Goal: Task Accomplishment & Management: Use online tool/utility

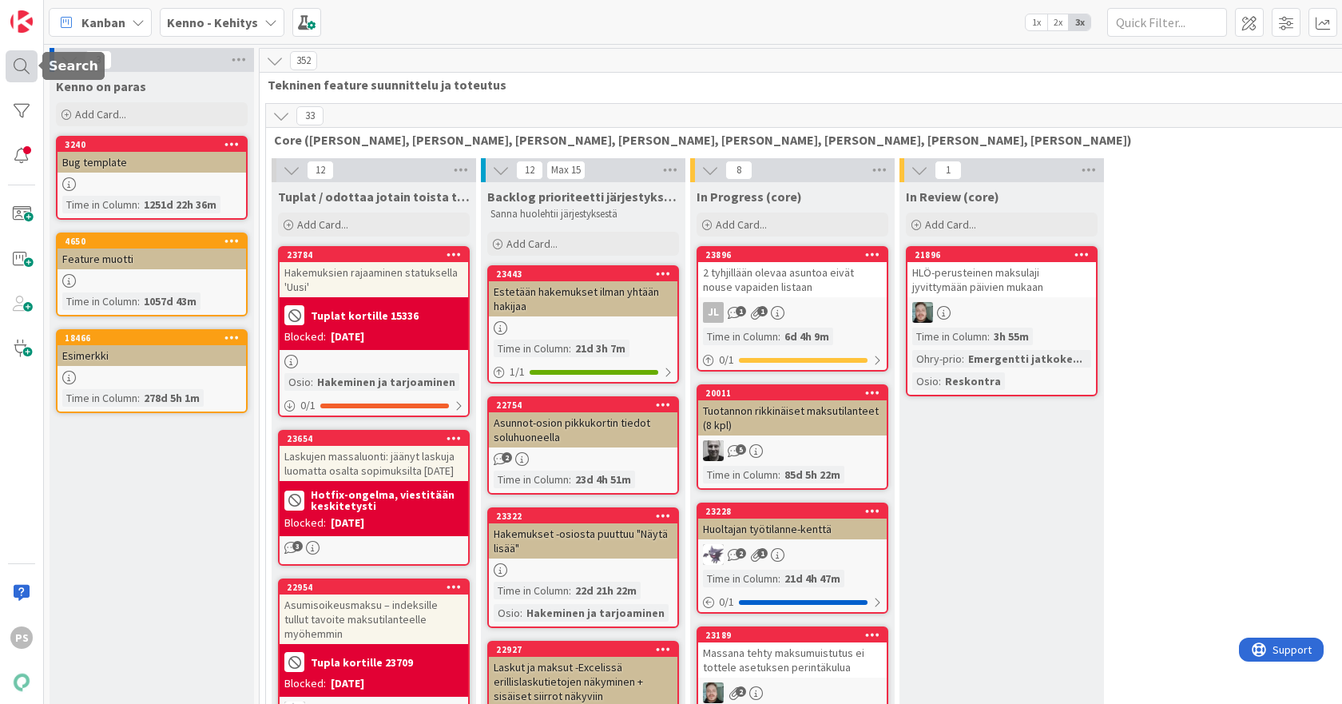
click at [21, 58] on div at bounding box center [22, 66] width 32 height 32
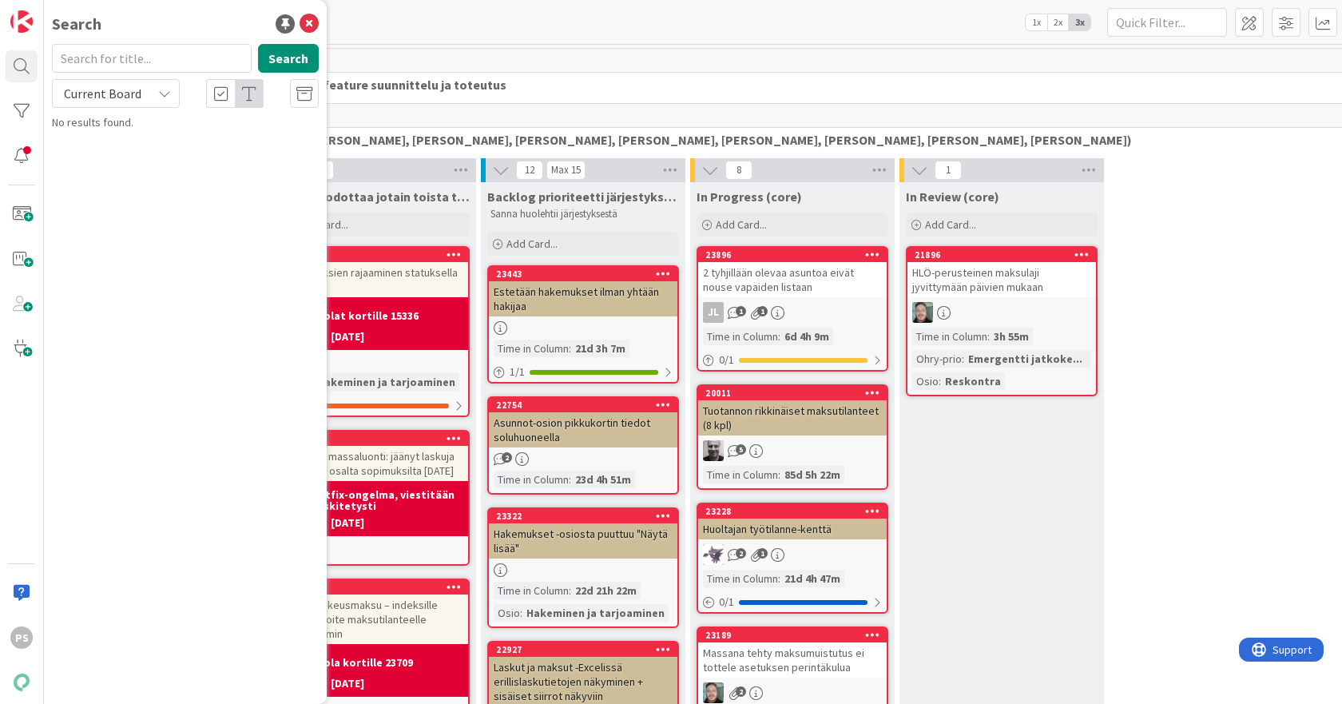
click at [102, 59] on input "text" at bounding box center [152, 58] width 200 height 29
type input "luotto"
click at [108, 85] on span "Current Board" at bounding box center [103, 93] width 78 height 16
click at [113, 157] on span "All Boards" at bounding box center [144, 160] width 166 height 24
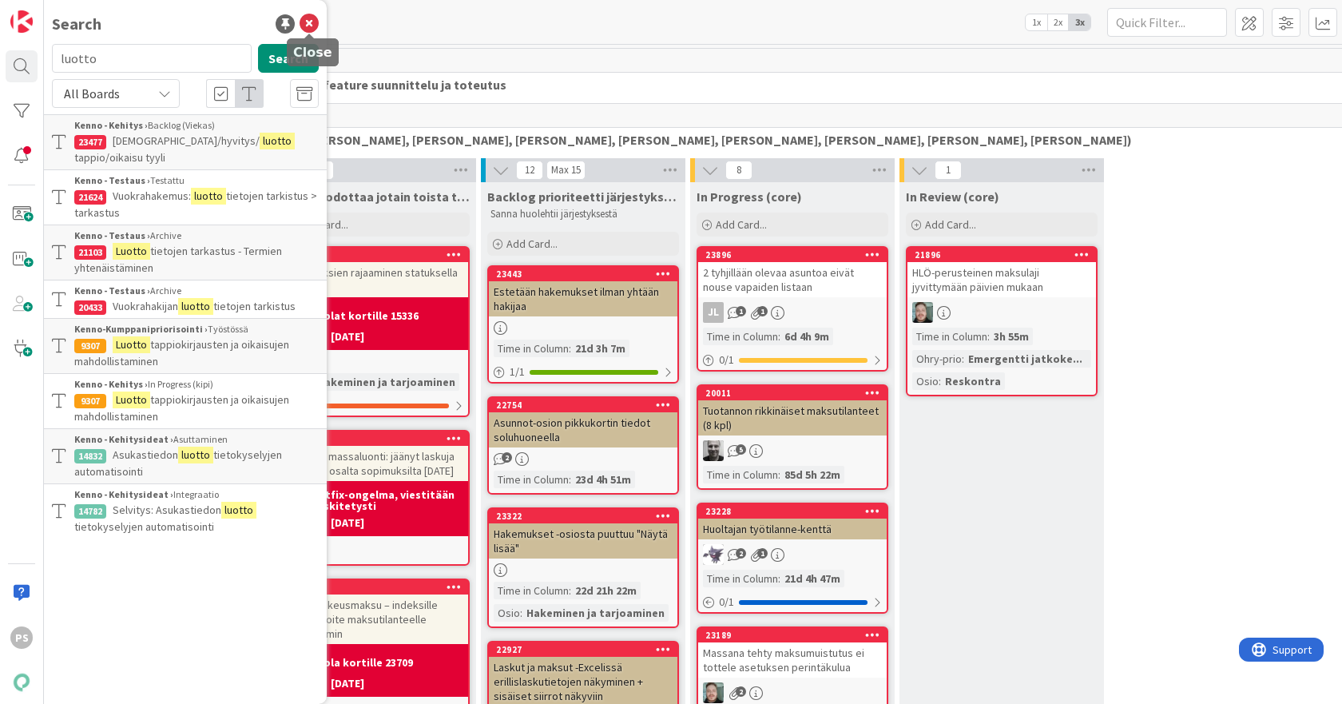
drag, startPoint x: 312, startPoint y: 22, endPoint x: 223, endPoint y: 2, distance: 91.7
click at [312, 22] on icon at bounding box center [309, 23] width 19 height 19
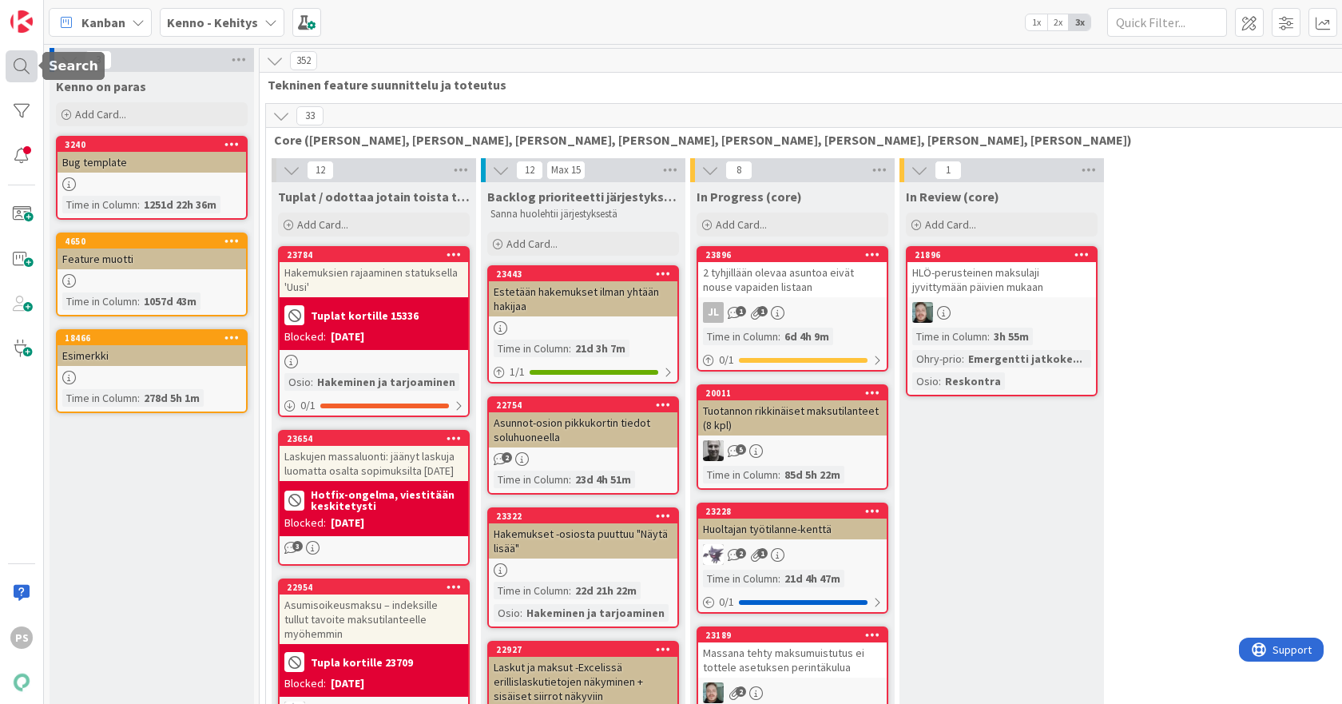
click at [20, 65] on div at bounding box center [22, 66] width 32 height 32
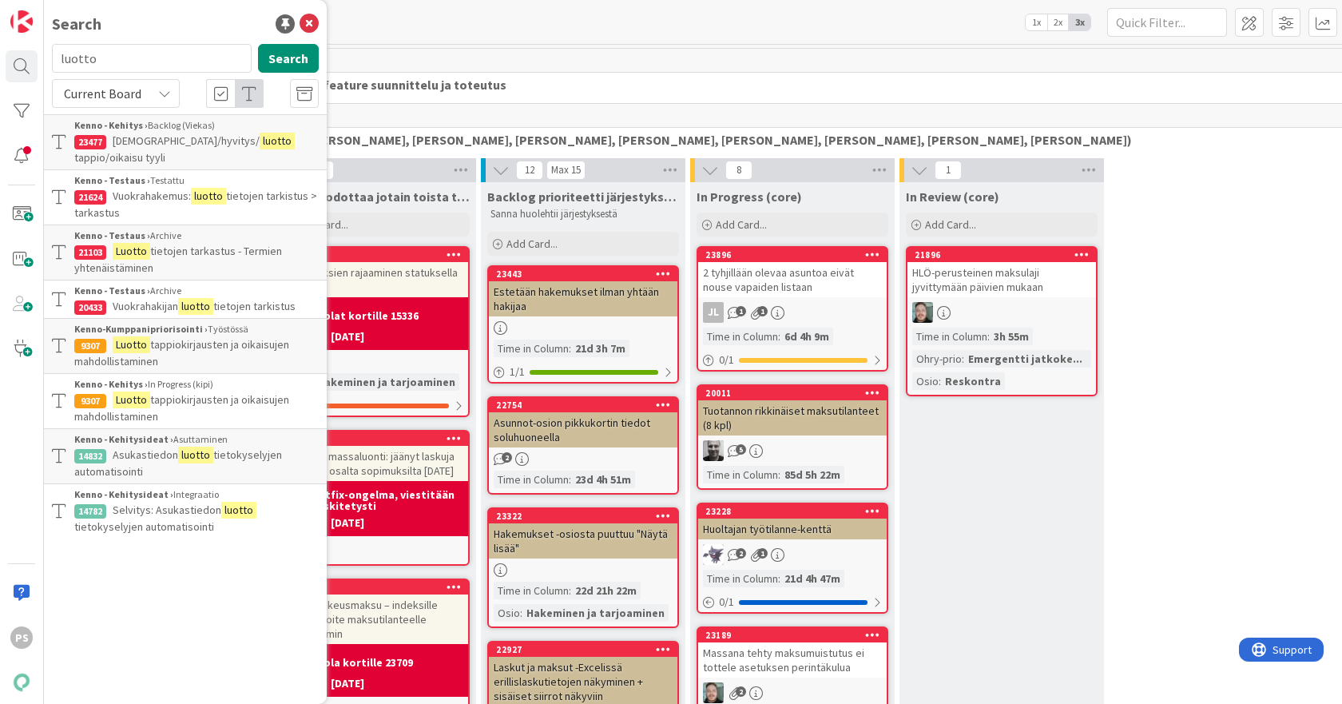
click at [74, 57] on input "luotto" at bounding box center [152, 58] width 200 height 29
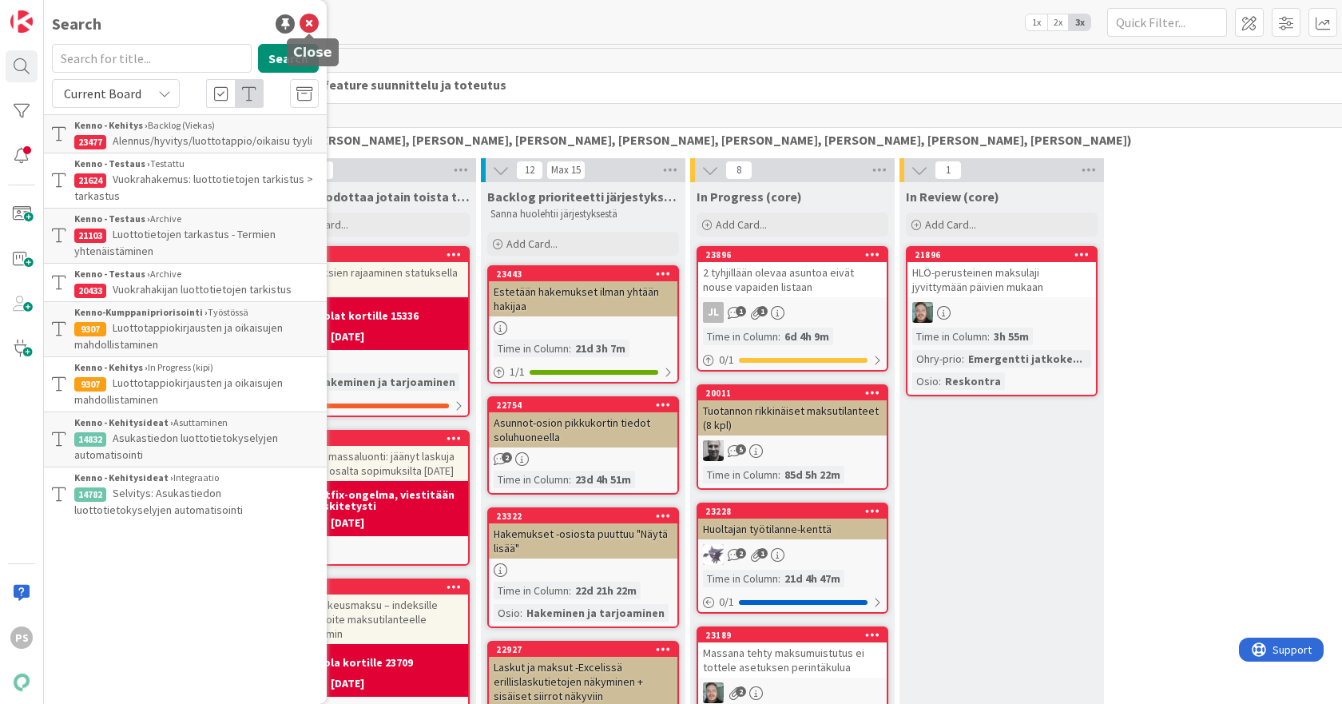
click at [313, 18] on icon at bounding box center [309, 23] width 19 height 19
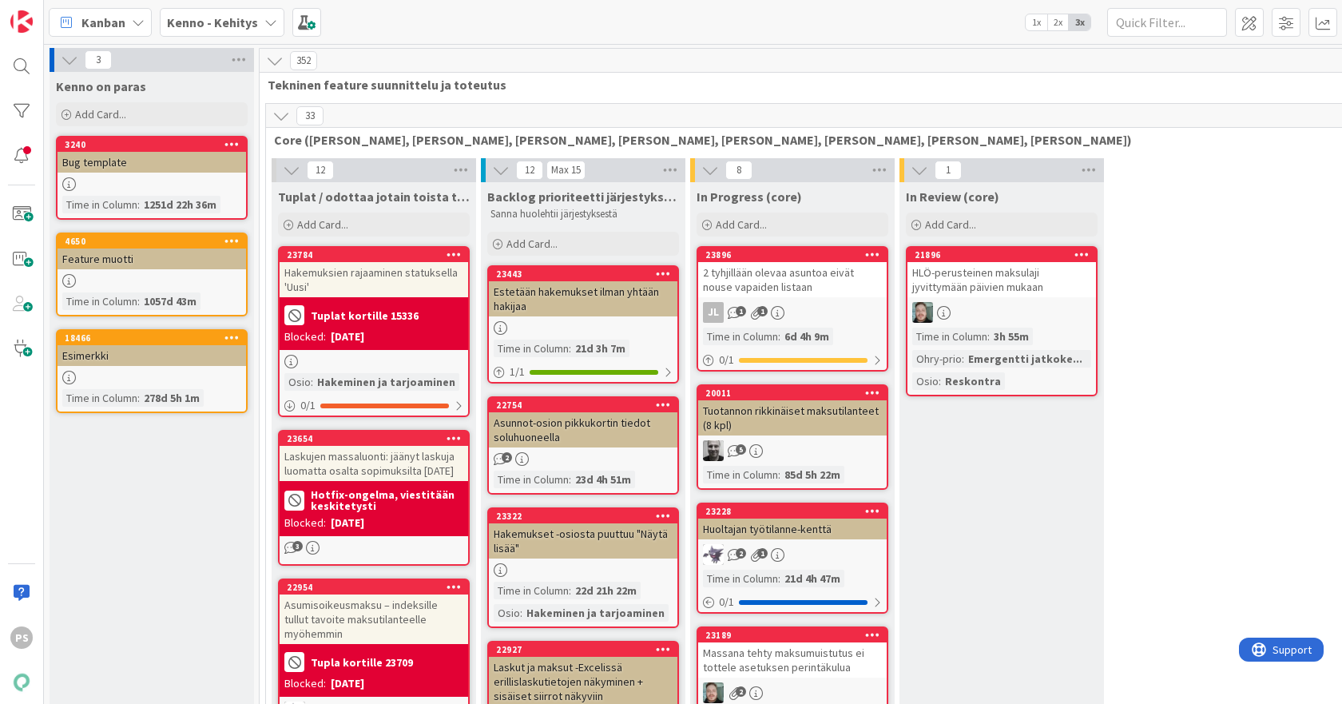
click at [264, 21] on icon at bounding box center [270, 22] width 13 height 13
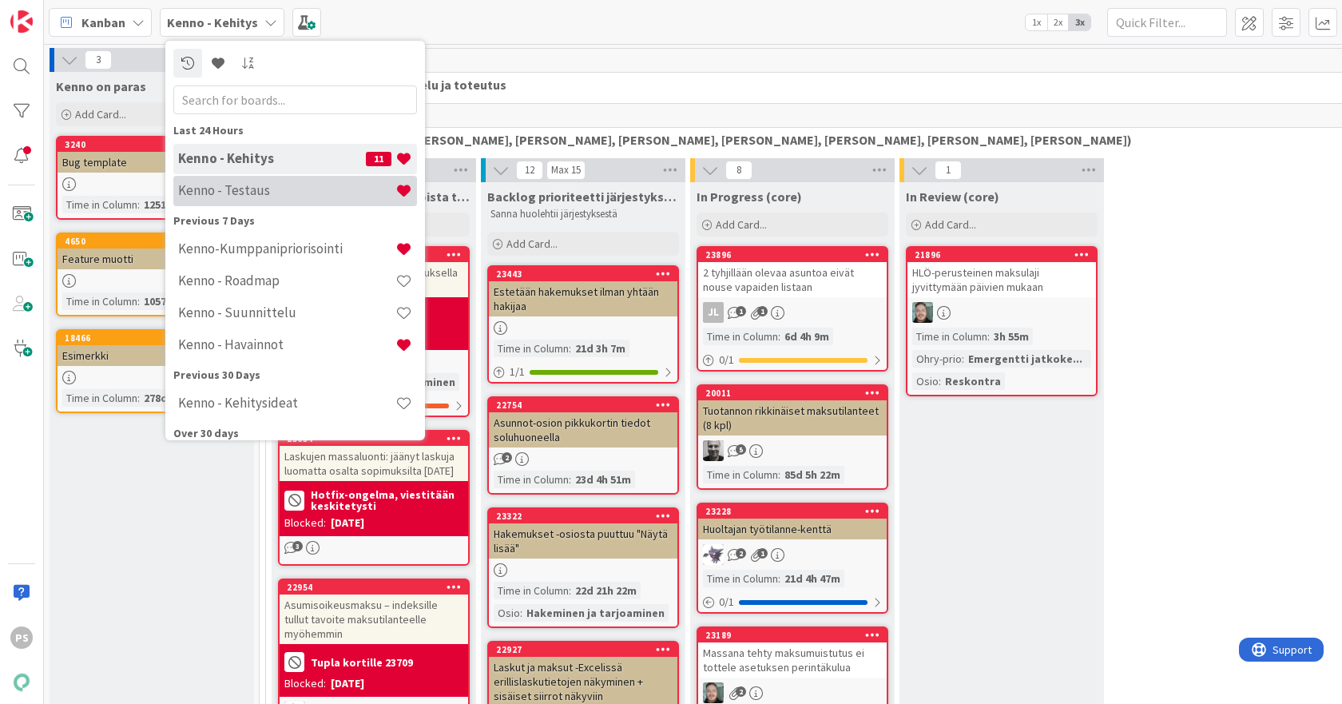
click at [225, 191] on h4 "Kenno - Testaus" at bounding box center [286, 190] width 217 height 16
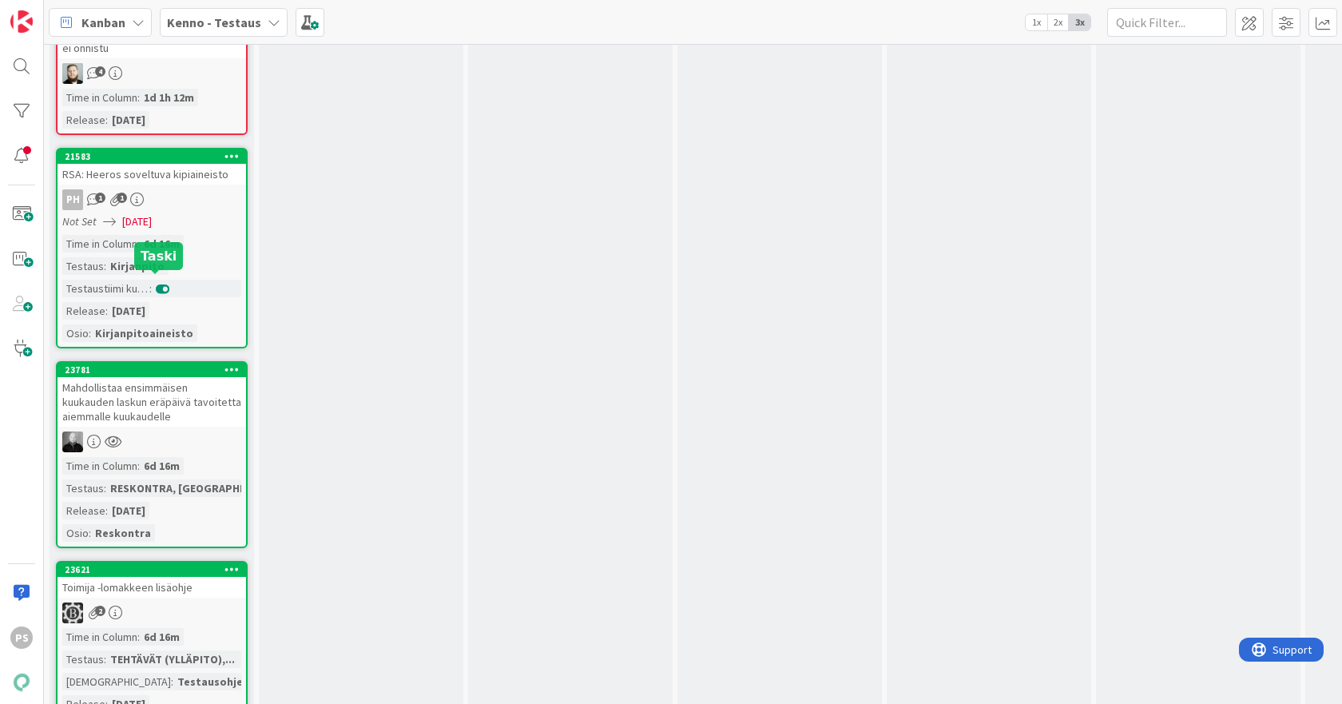
scroll to position [4954, 0]
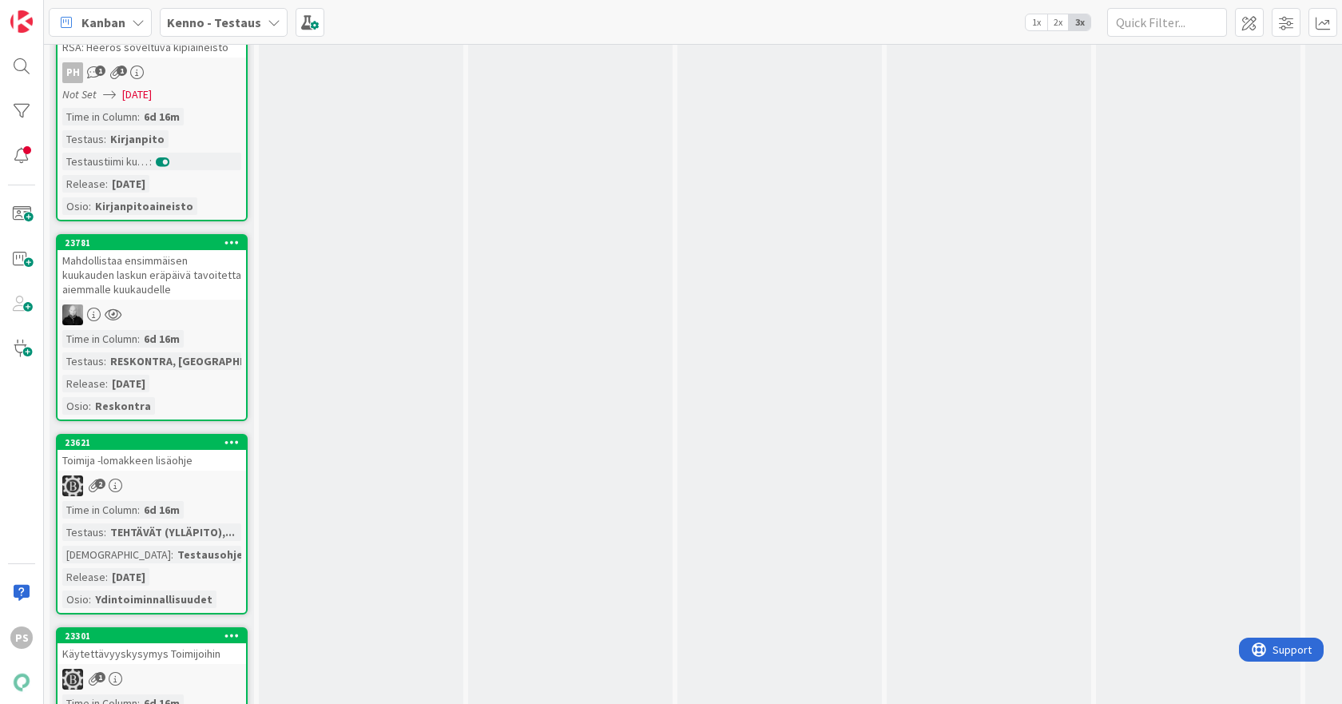
click at [153, 250] on div "Mahdollistaa ensimmäisen kuukauden laskun eräpäivä tavoitetta aiemmalle kuukaud…" at bounding box center [152, 275] width 189 height 50
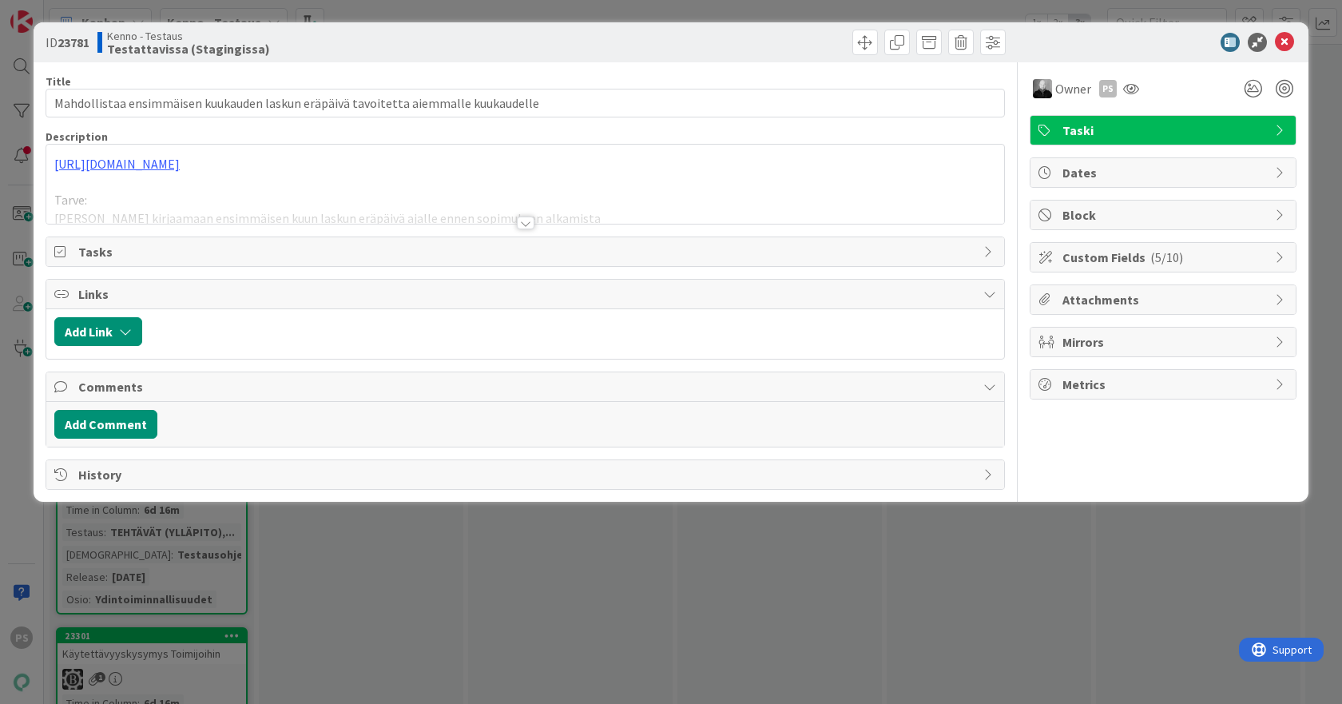
click at [527, 223] on div at bounding box center [526, 223] width 18 height 13
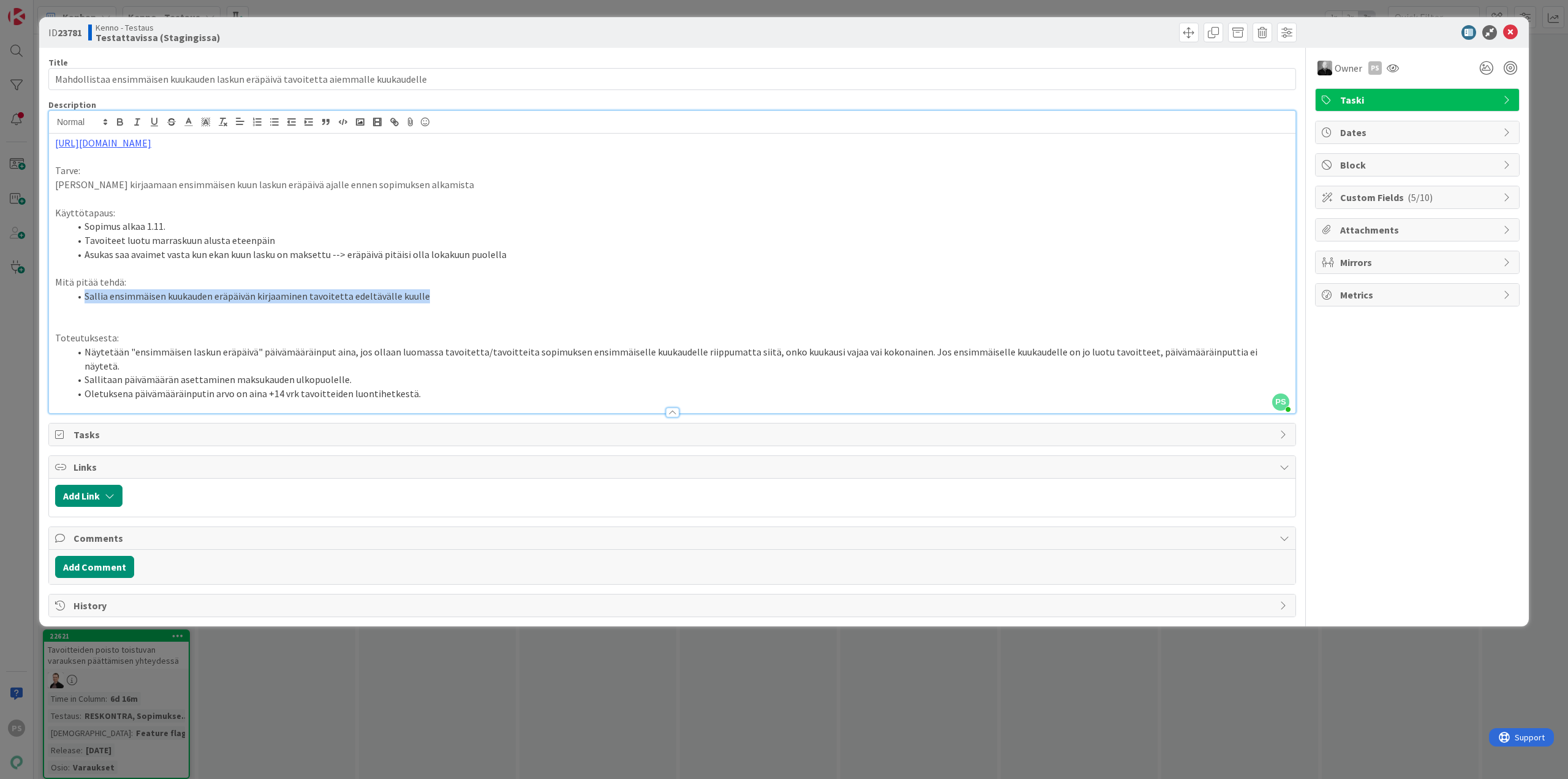
drag, startPoint x: 82, startPoint y: 294, endPoint x: 462, endPoint y: 302, distance: 380.1
click at [462, 302] on li "Sallia ensimmäisen kuukauden eräpäivän kirjaaminen tavoitetta edeltävälle kuulle" at bounding box center [679, 296] width 1220 height 14
click at [492, 304] on p at bounding box center [672, 311] width 1234 height 14
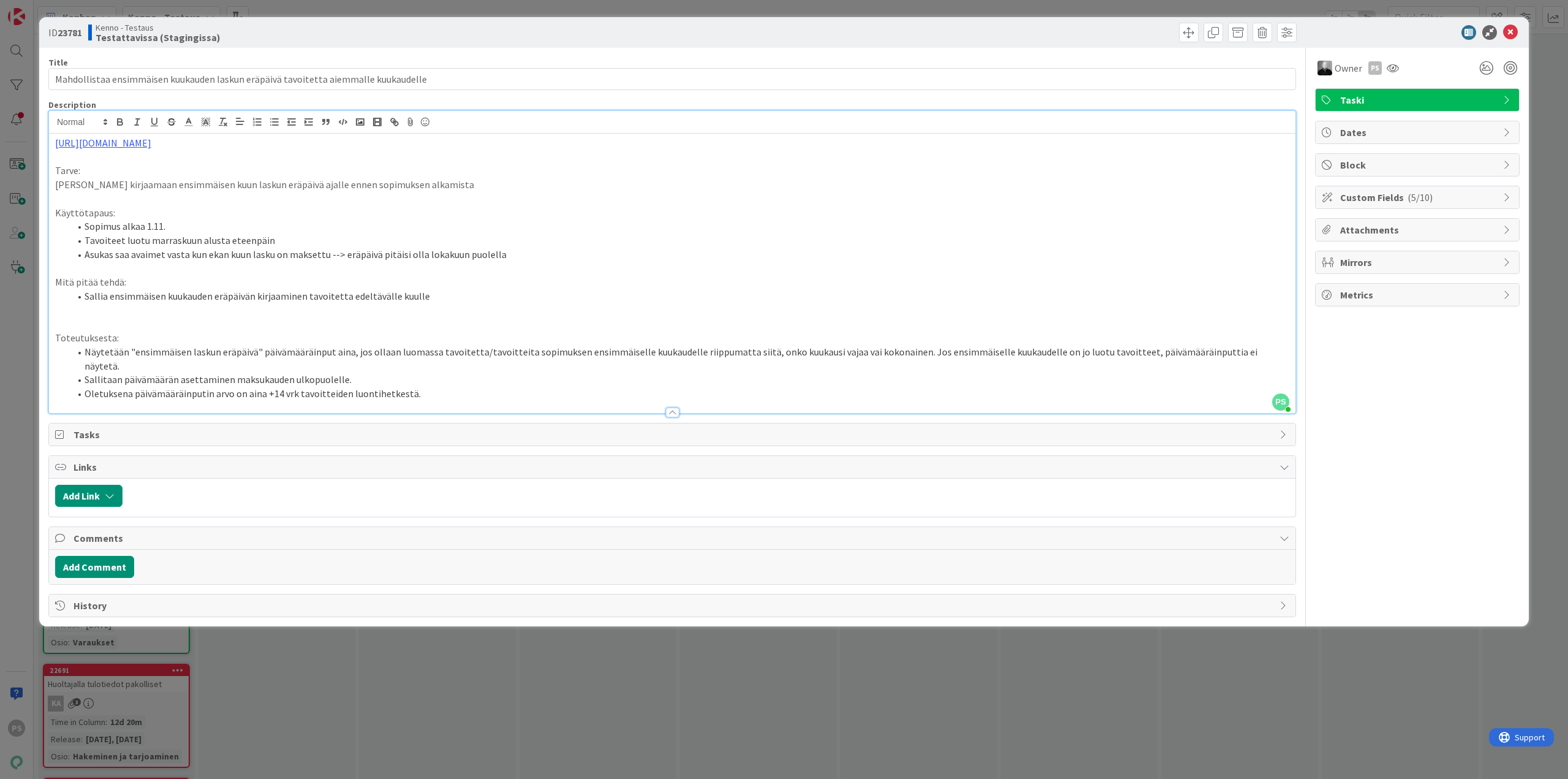
scroll to position [3673, 0]
drag, startPoint x: 675, startPoint y: 396, endPoint x: 679, endPoint y: 392, distance: 5.7
click at [676, 407] on div at bounding box center [673, 412] width 14 height 10
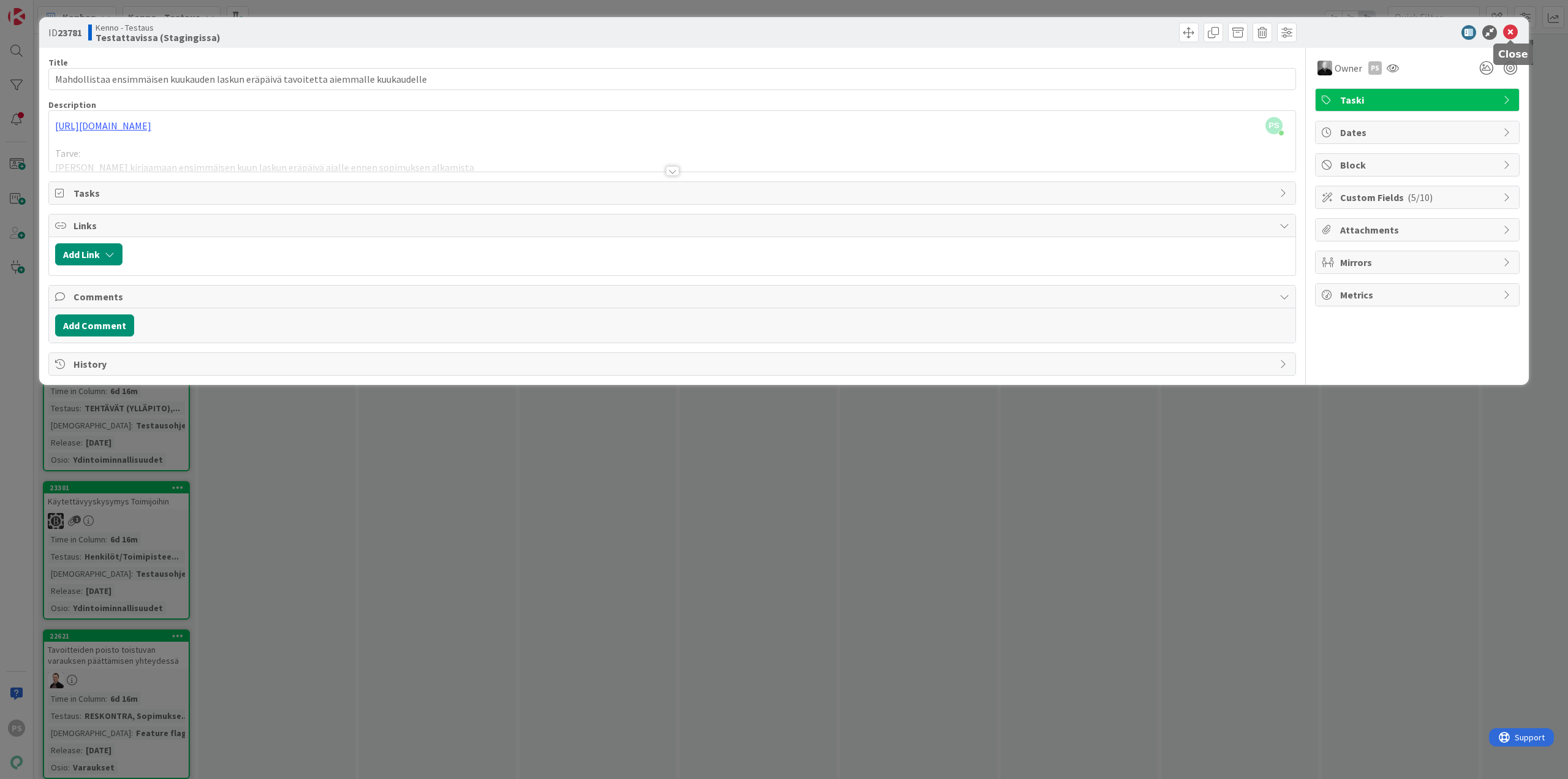
click at [1029, 30] on icon at bounding box center [1510, 32] width 15 height 15
